Goal: Task Accomplishment & Management: Manage account settings

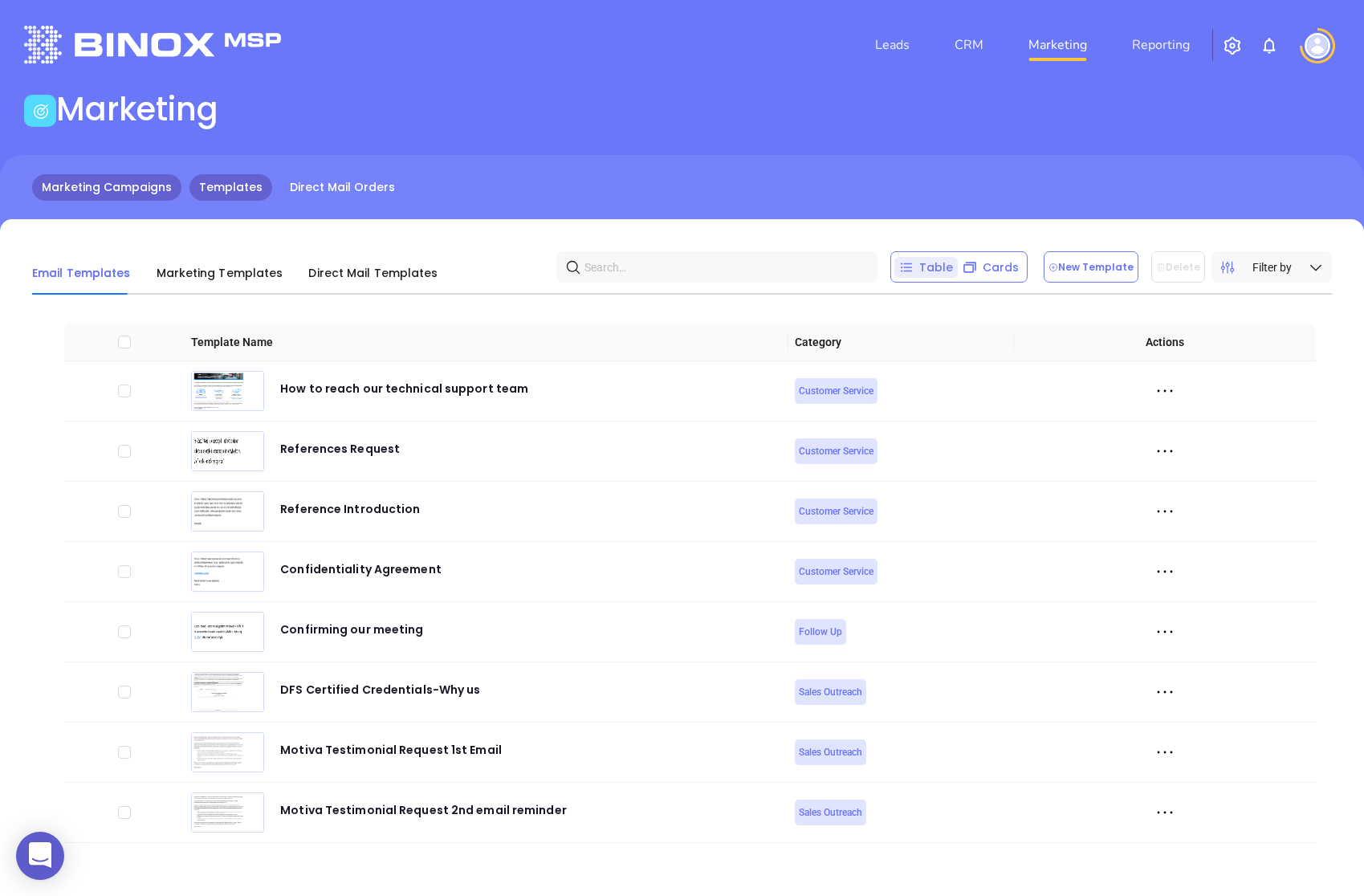
click at [113, 195] on link "Marketing Campaigns" at bounding box center [107, 187] width 150 height 27
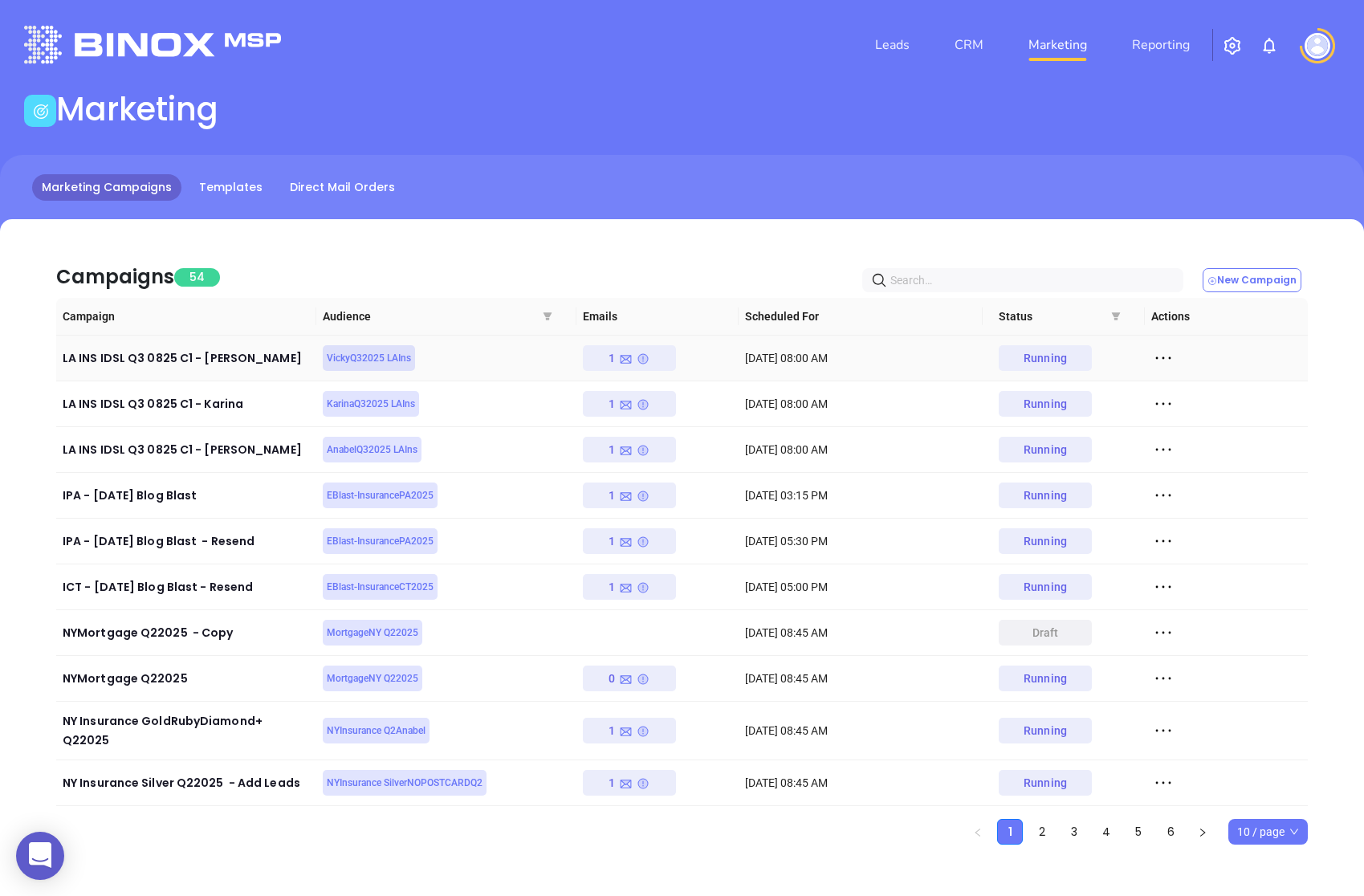
click at [1162, 359] on icon at bounding box center [1163, 358] width 24 height 24
click at [1214, 441] on div "Duplicate" at bounding box center [1238, 446] width 146 height 18
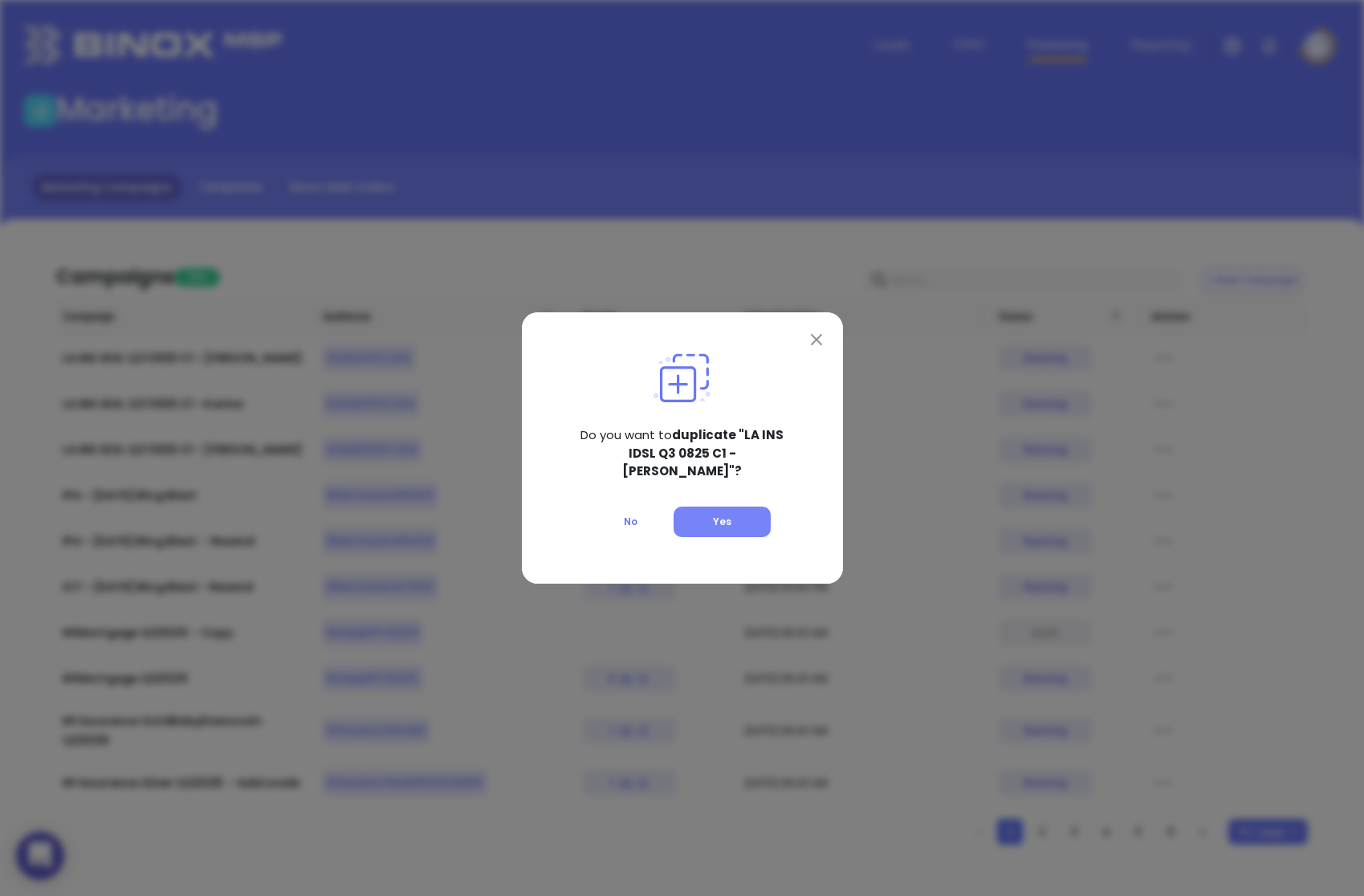
click at [706, 518] on button "Yes" at bounding box center [722, 522] width 97 height 31
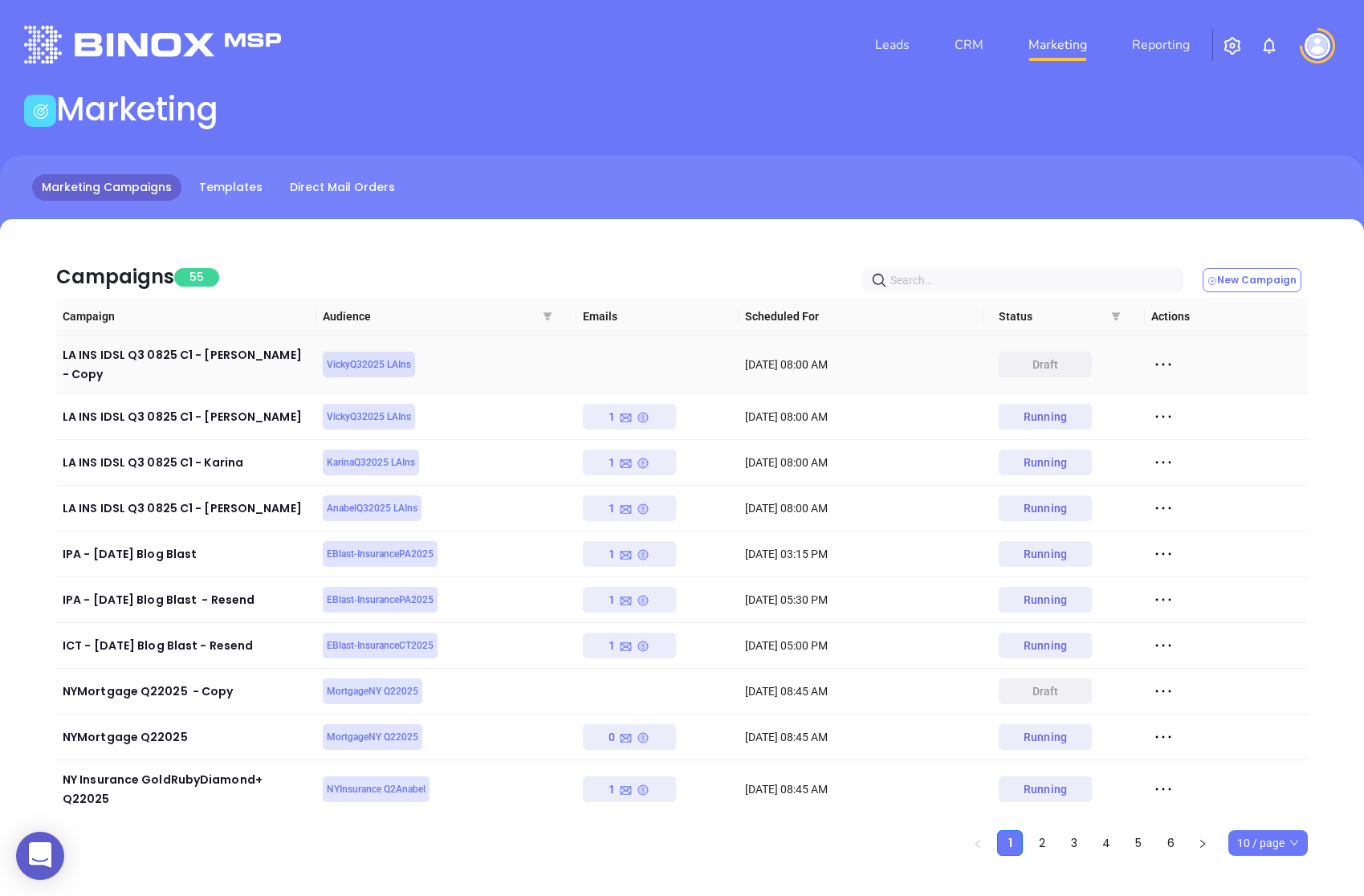
click at [1159, 357] on icon at bounding box center [1163, 365] width 24 height 24
click at [1177, 387] on div "Edit" at bounding box center [1238, 387] width 146 height 18
click at [333, 188] on link "Direct Mail Orders" at bounding box center [342, 187] width 125 height 27
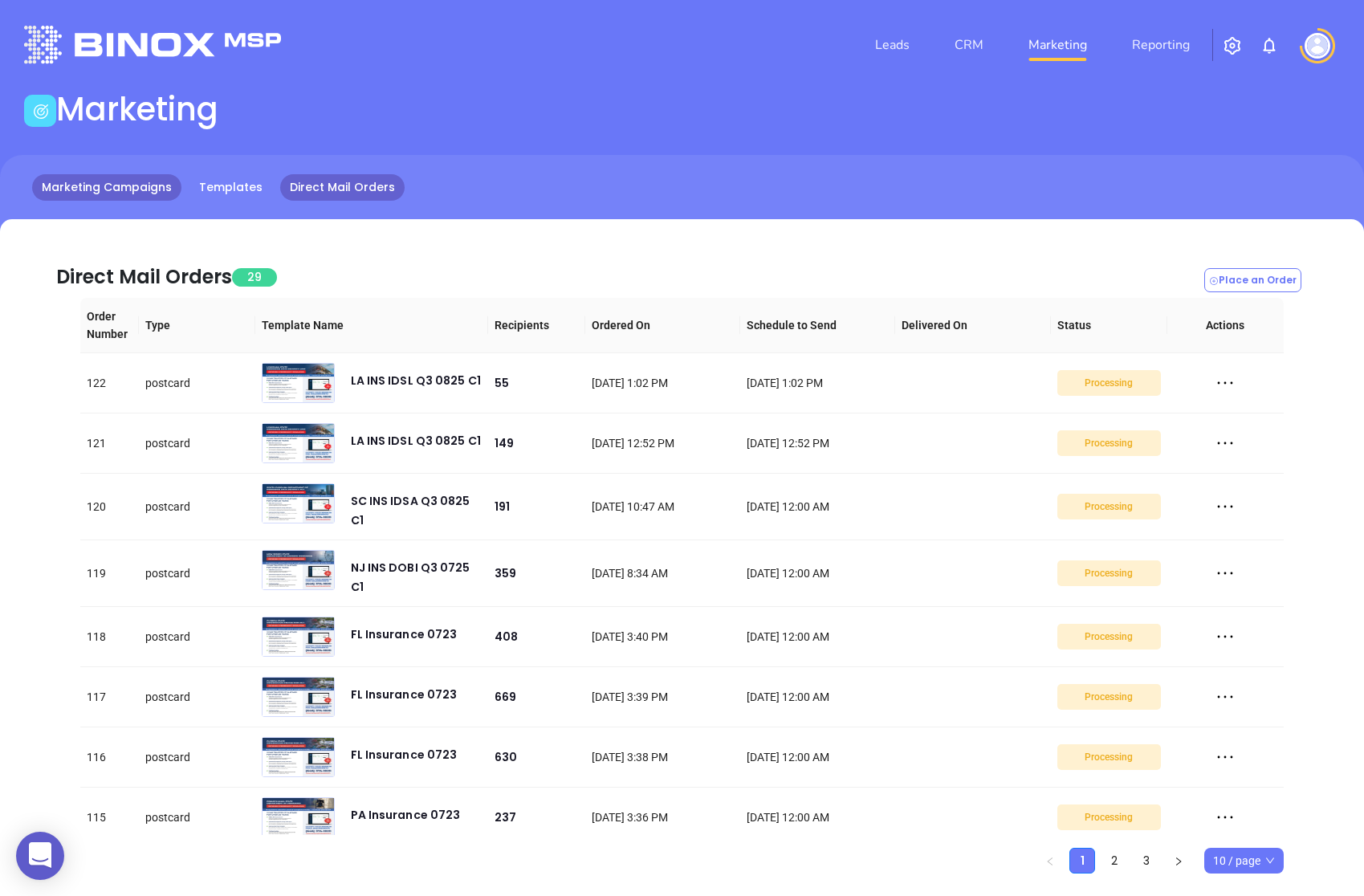
click at [125, 192] on link "Marketing Campaigns" at bounding box center [107, 187] width 150 height 27
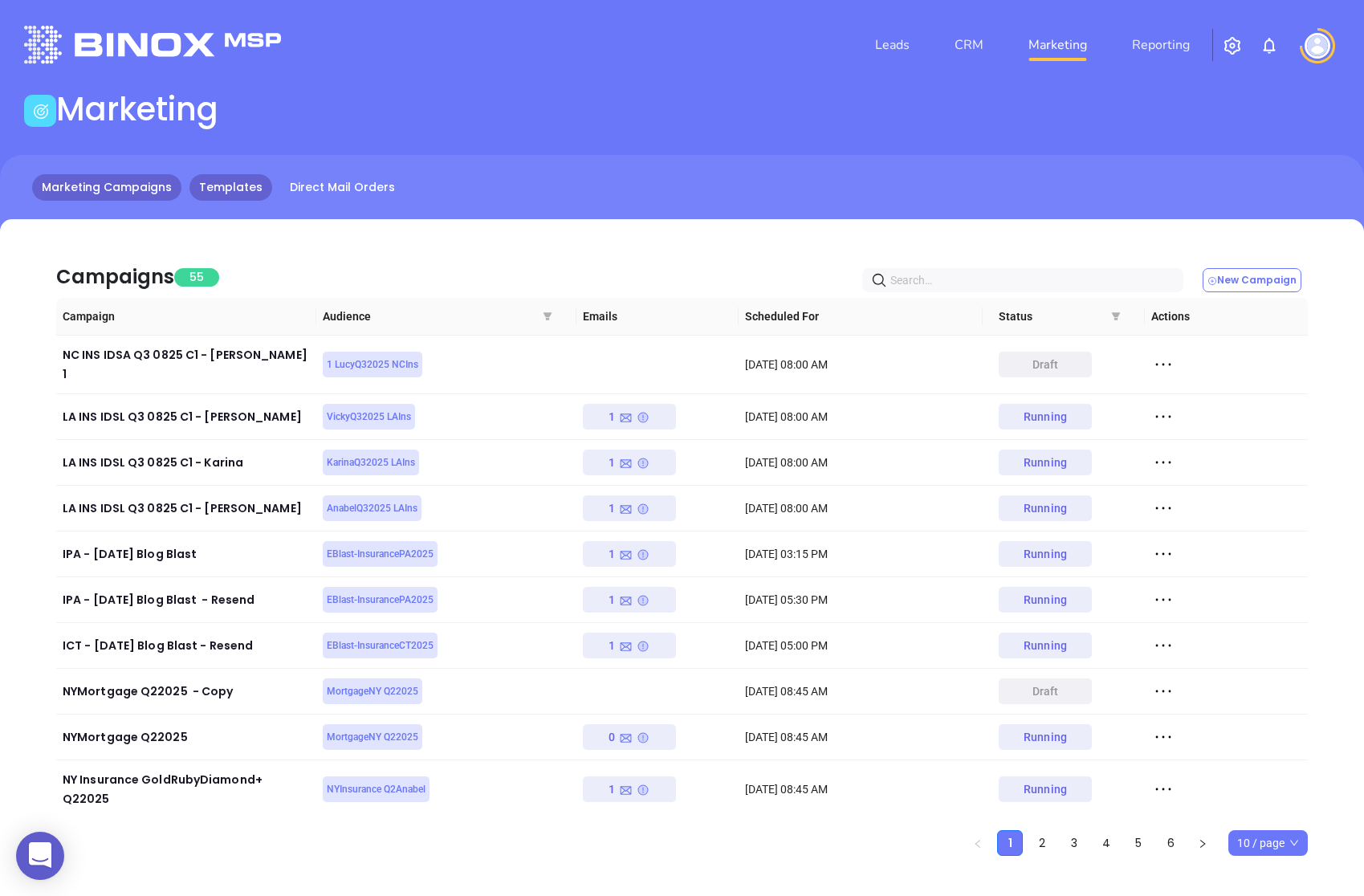
click at [205, 190] on link "Templates" at bounding box center [231, 187] width 83 height 27
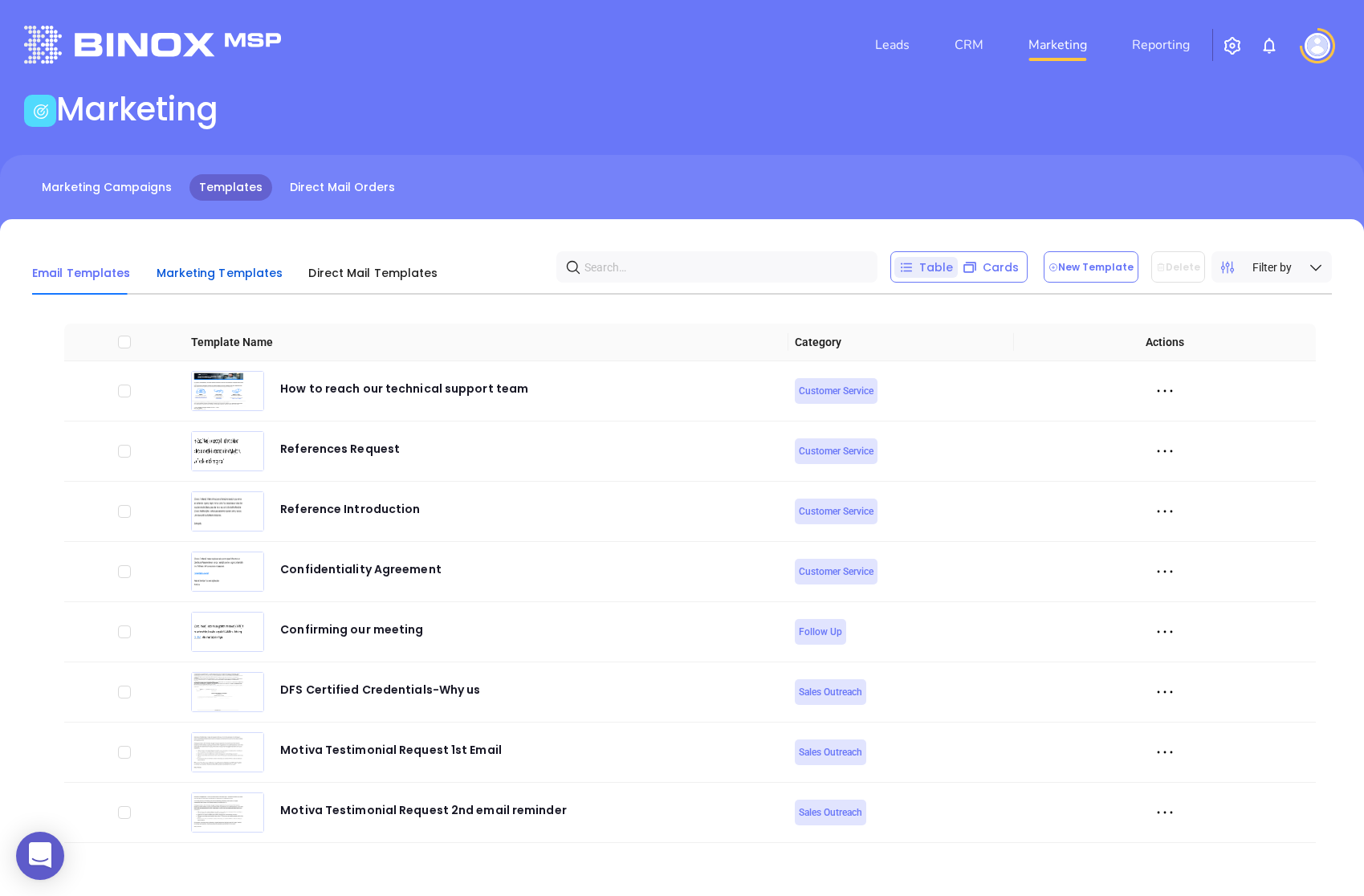
click at [231, 268] on span "Marketing Templates" at bounding box center [220, 273] width 127 height 16
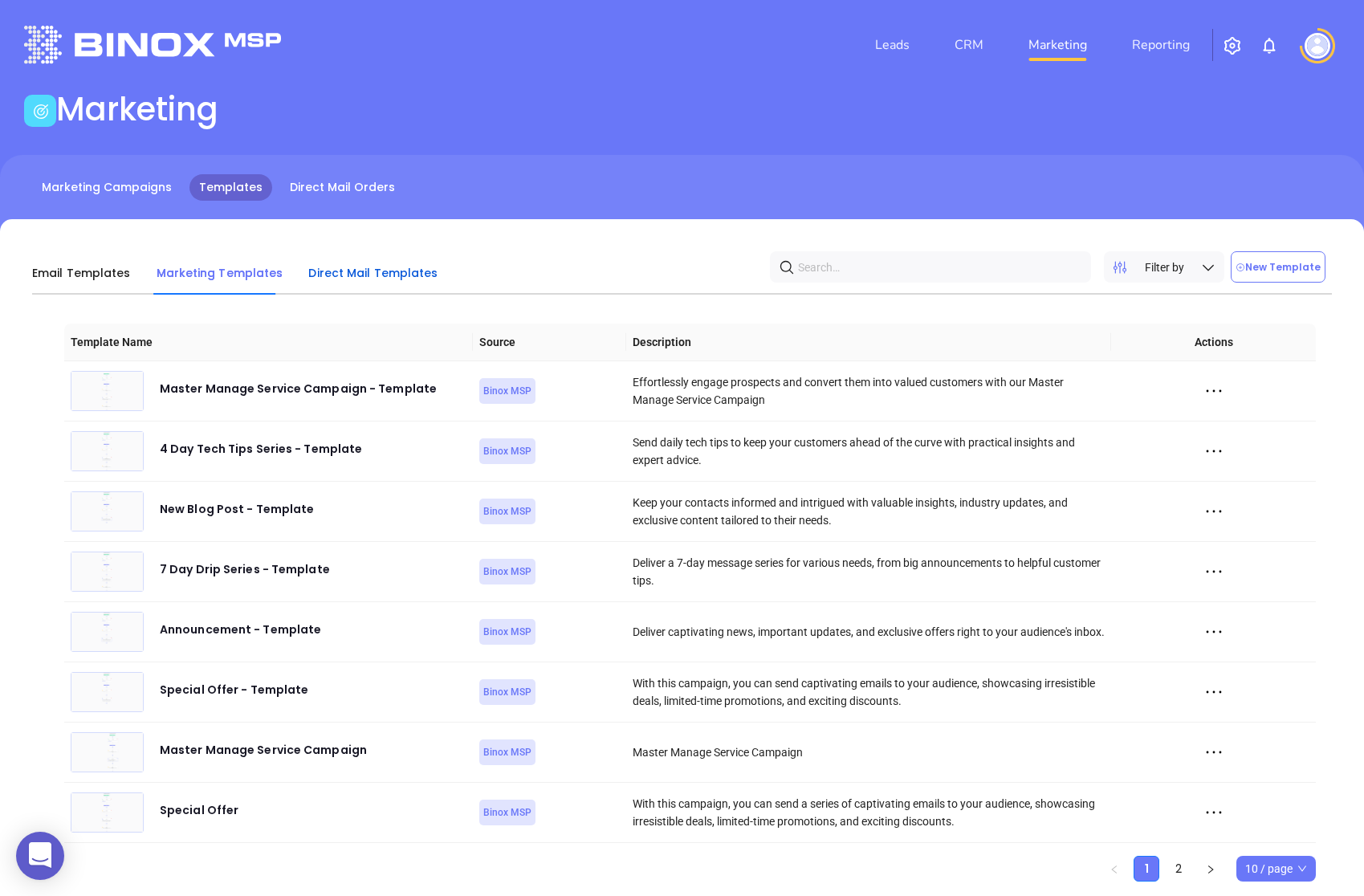
click at [391, 276] on span "Direct Mail Templates" at bounding box center [373, 273] width 129 height 16
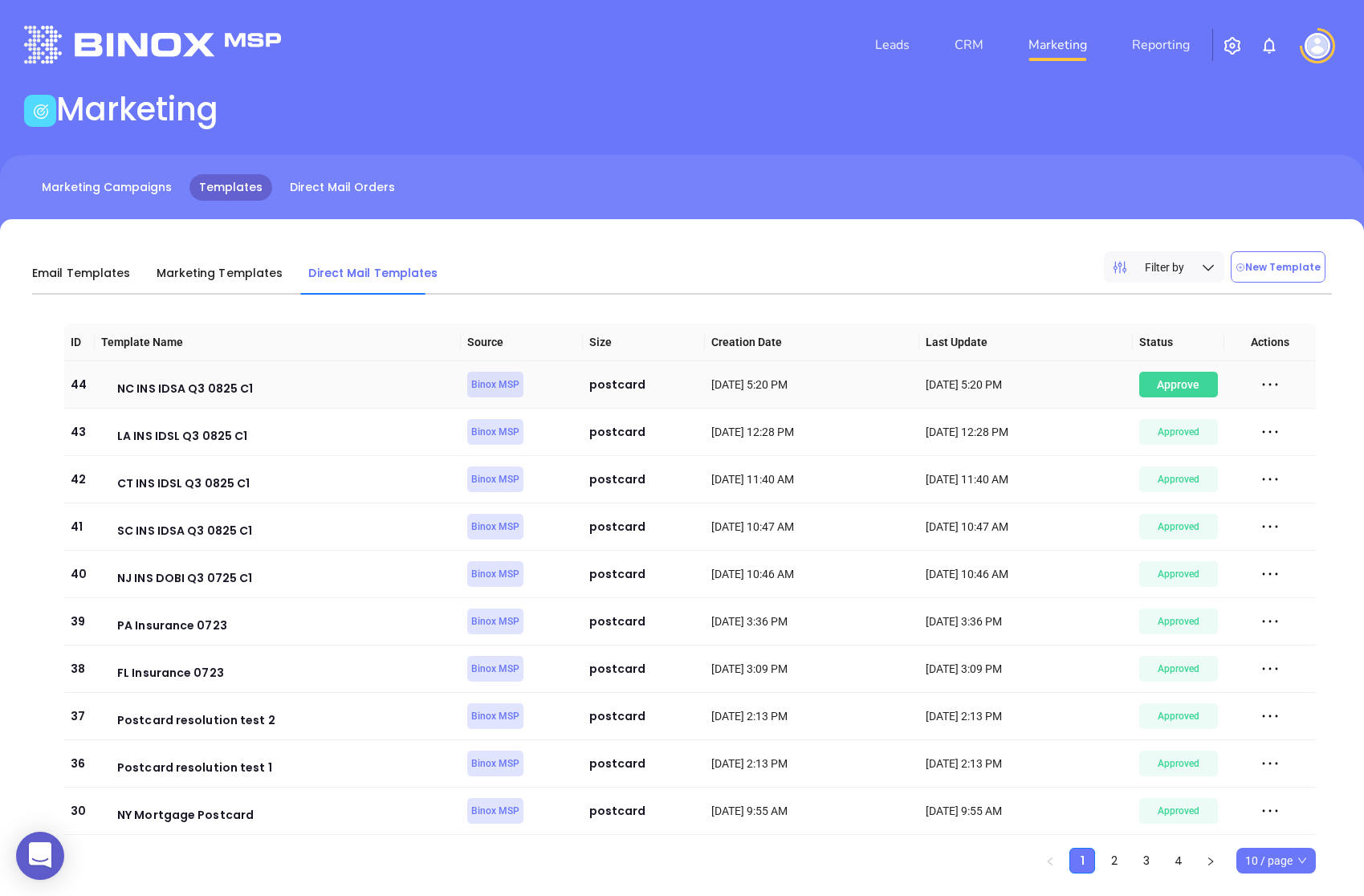
click at [1197, 386] on div "Awaiting Approval" at bounding box center [1178, 385] width 78 height 26
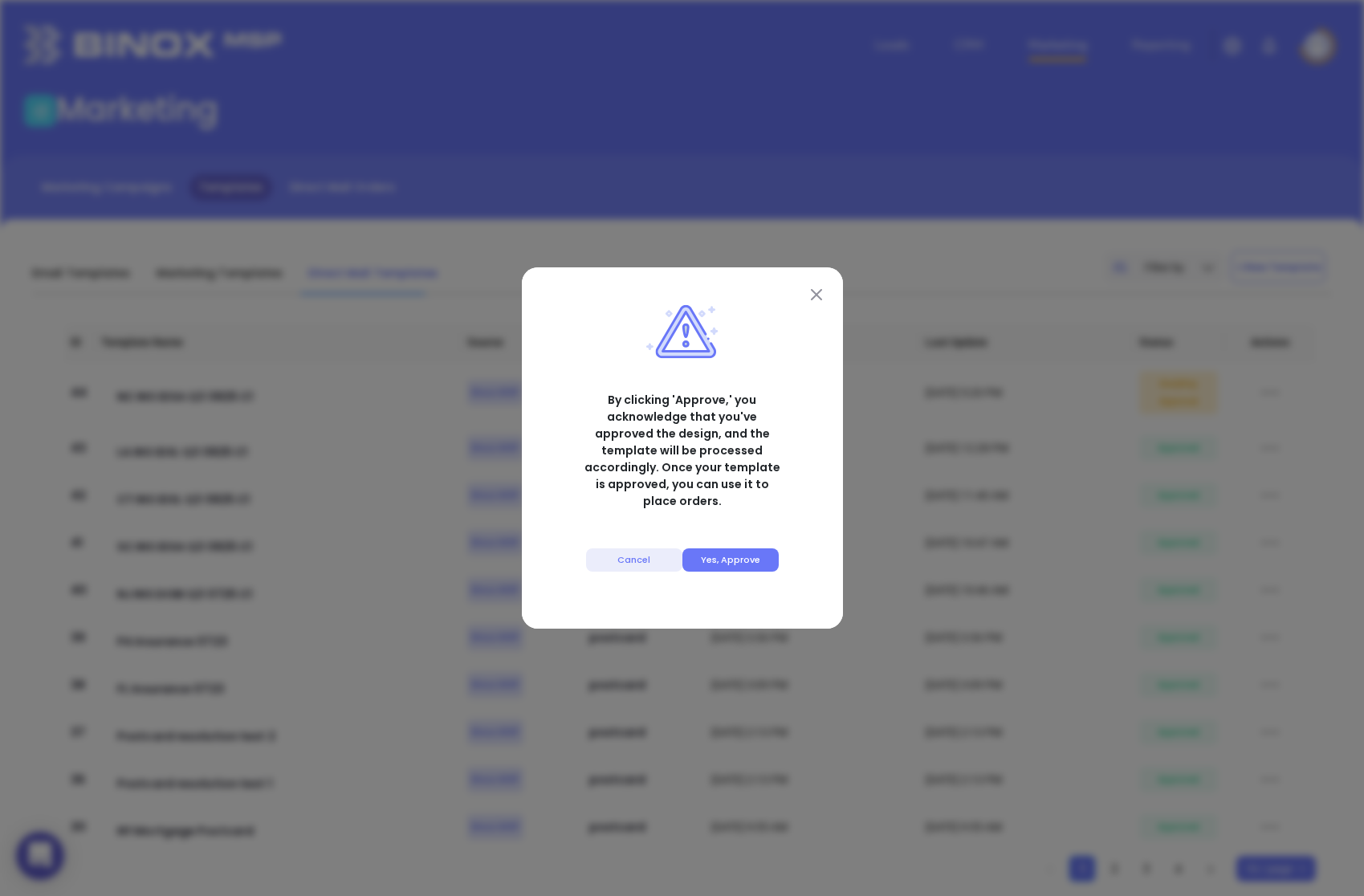
click at [735, 548] on button "Yes, Approve" at bounding box center [731, 560] width 96 height 23
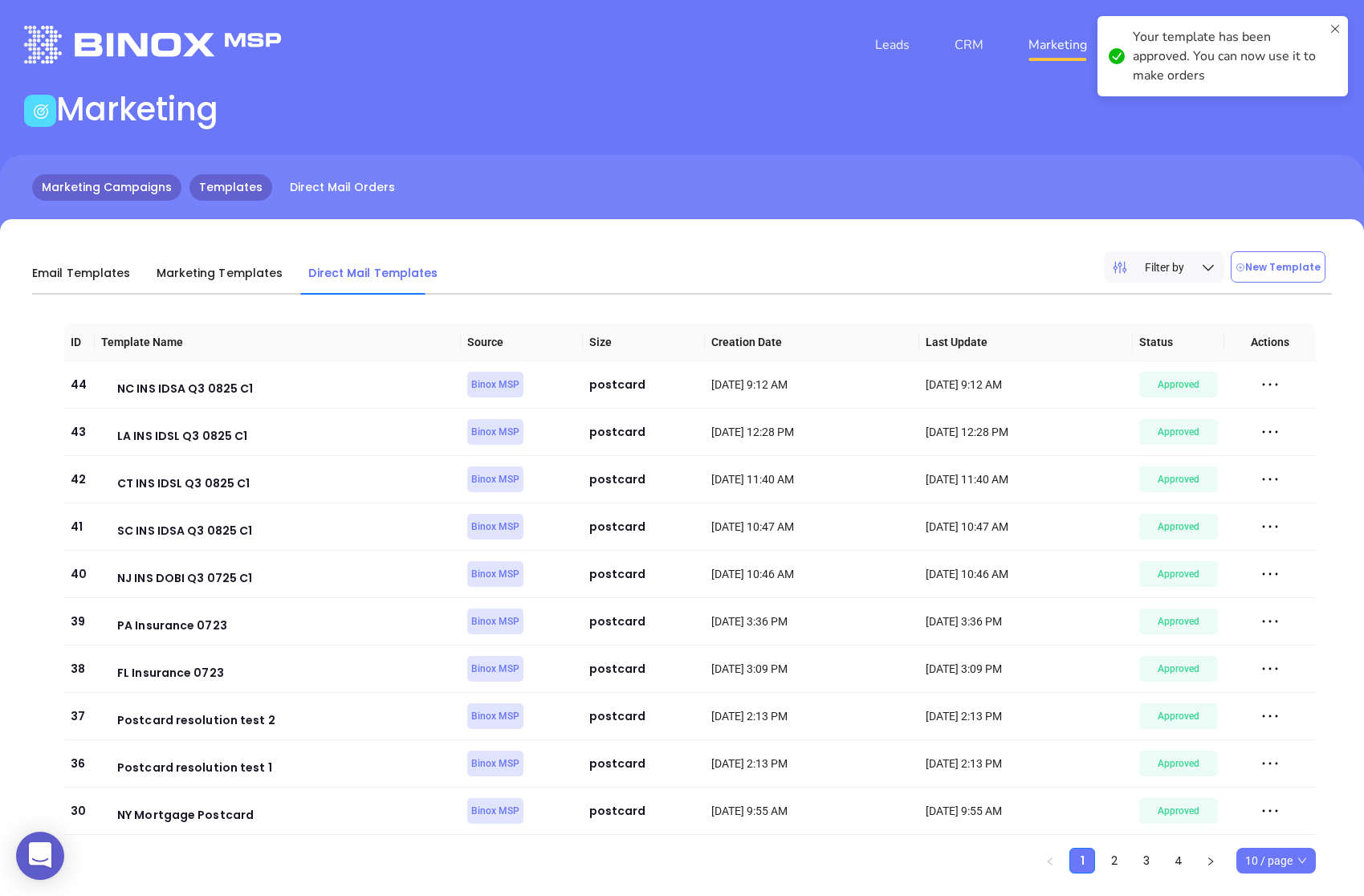
click at [138, 196] on link "Marketing Campaigns" at bounding box center [107, 187] width 150 height 27
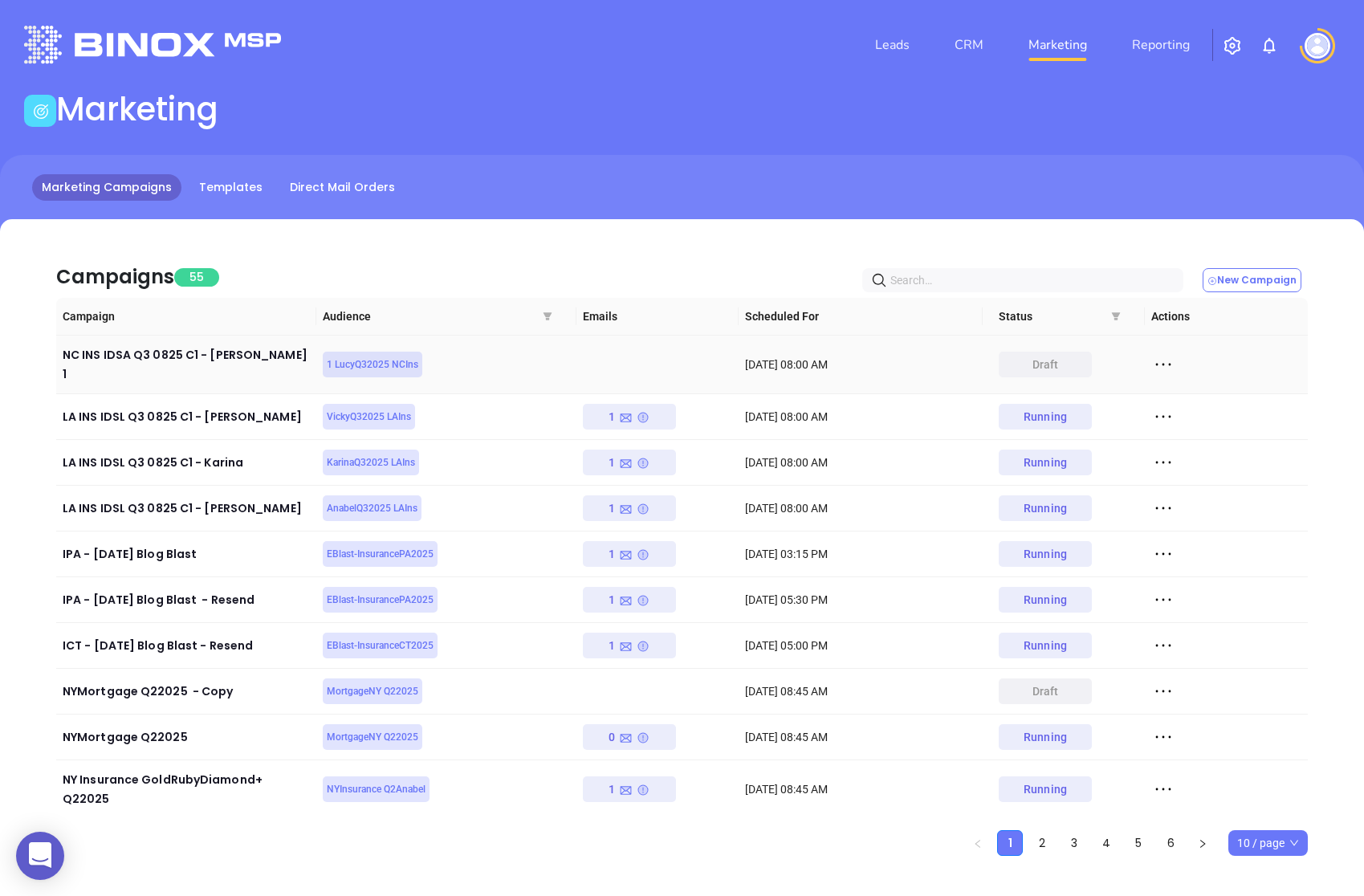
click at [1176, 357] on div at bounding box center [1226, 365] width 150 height 24
click at [1164, 364] on icon at bounding box center [1163, 365] width 15 height 2
click at [1183, 387] on div "Edit" at bounding box center [1238, 387] width 146 height 18
